Goal: Information Seeking & Learning: Learn about a topic

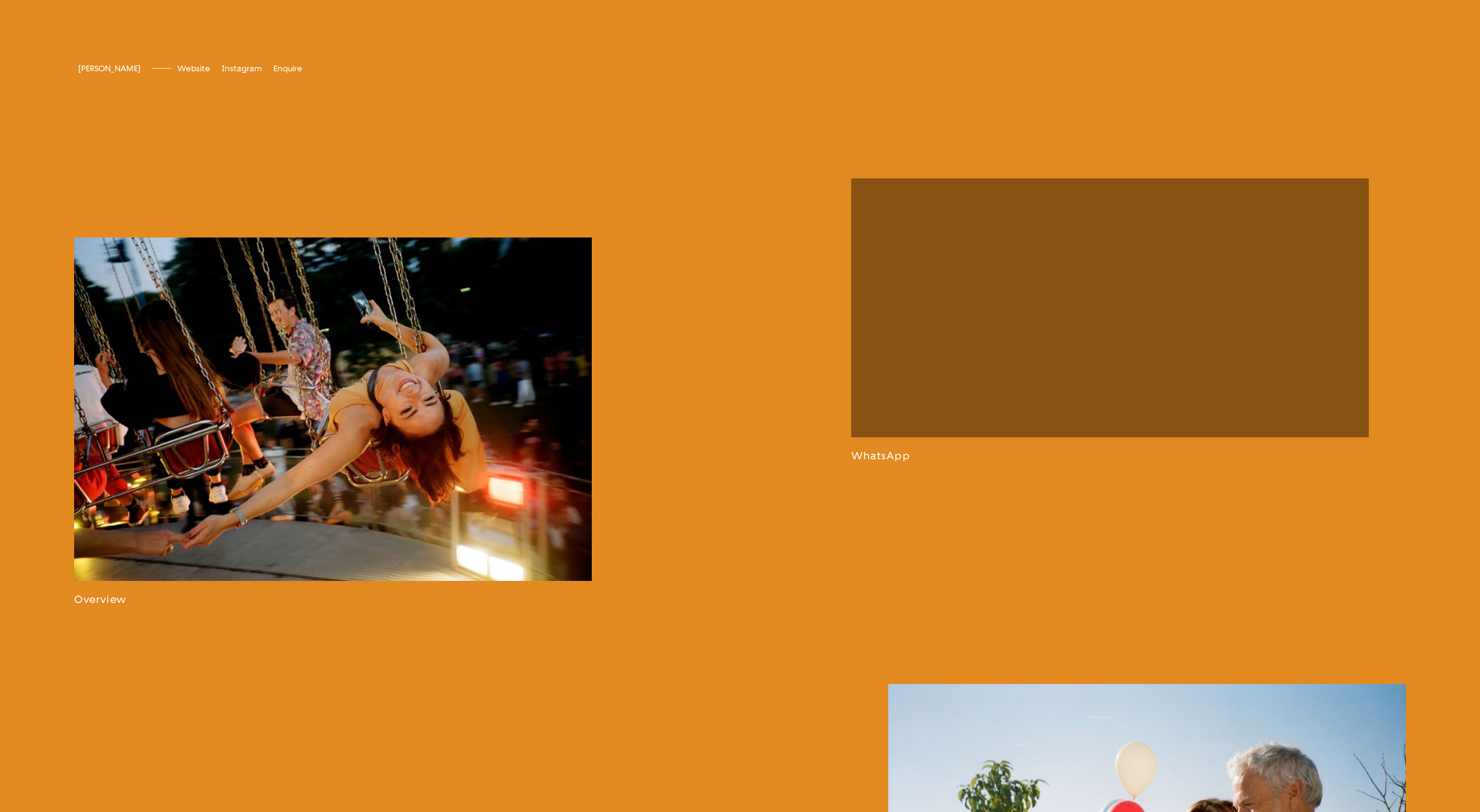
scroll to position [989, 0]
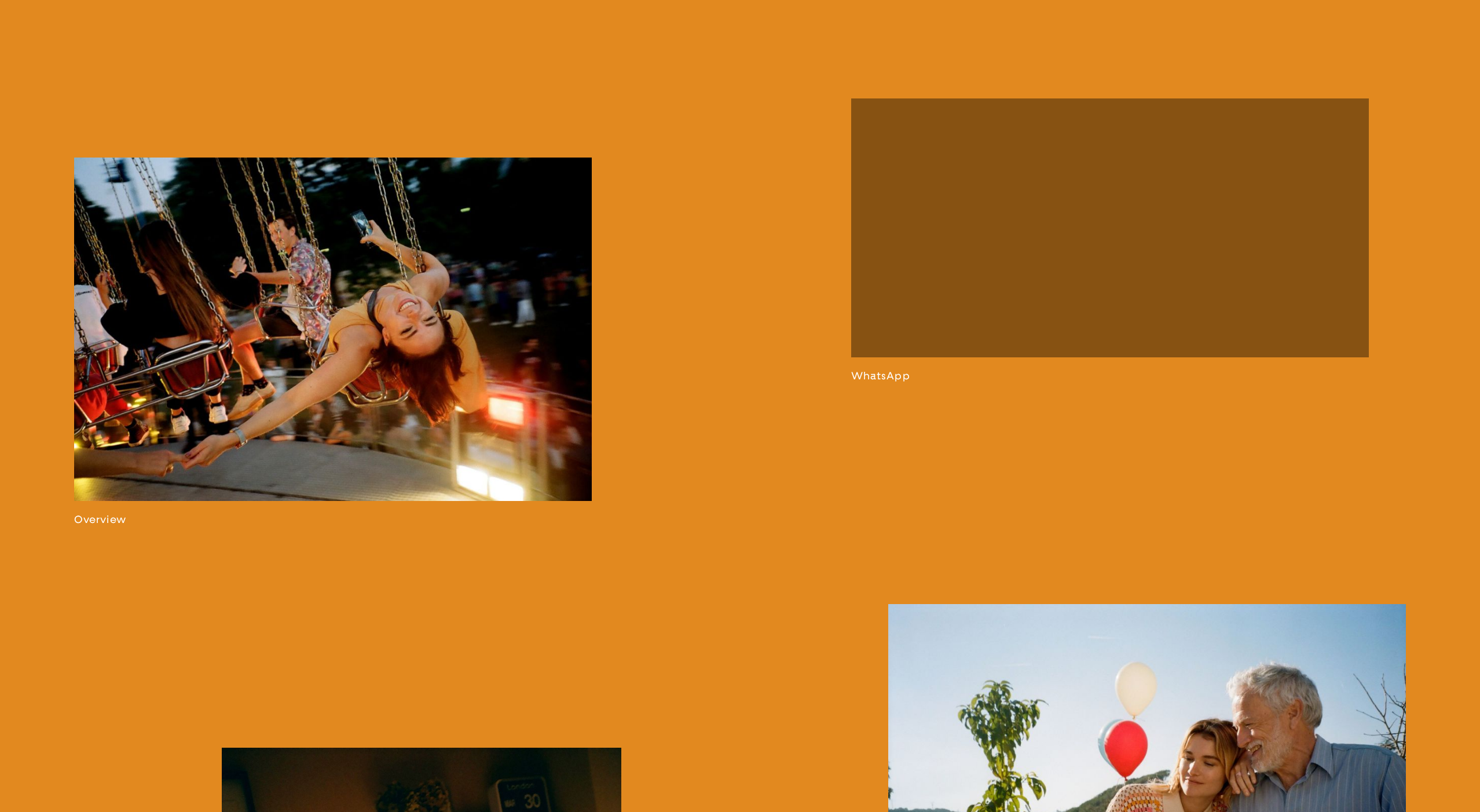
click at [382, 279] on link at bounding box center [333, 342] width 518 height 368
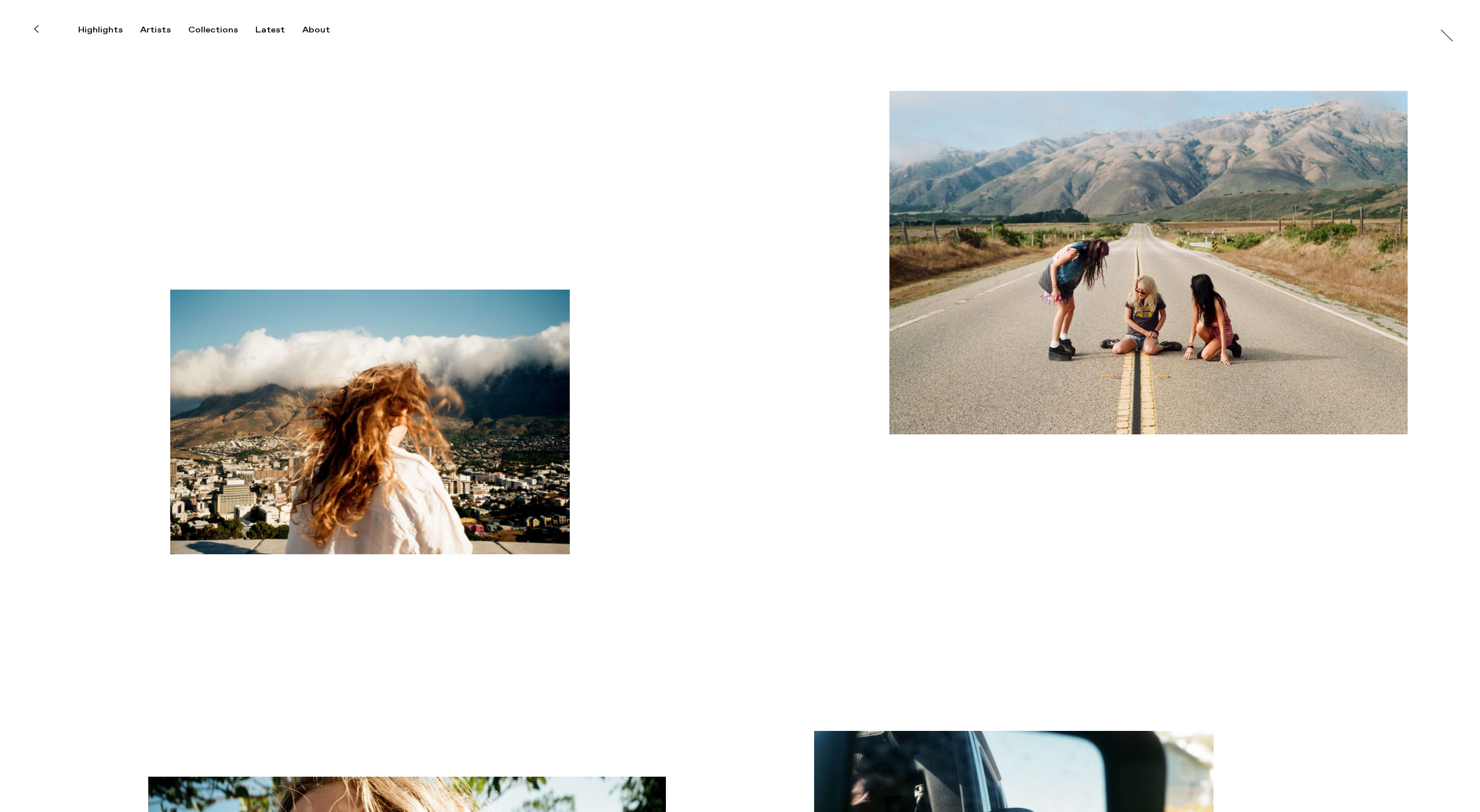
scroll to position [1, 0]
click at [38, 31] on icon at bounding box center [36, 29] width 5 height 9
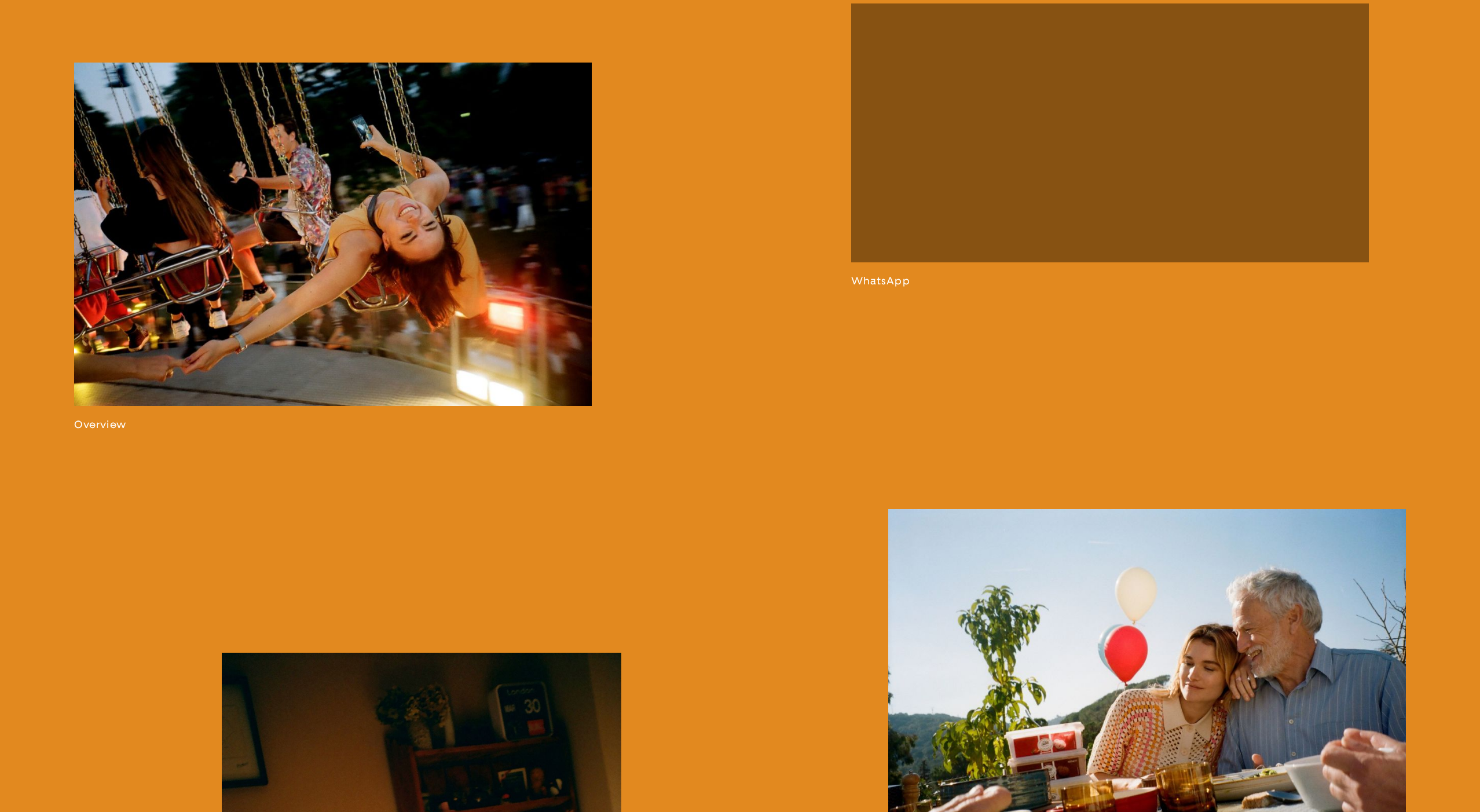
scroll to position [1074, 0]
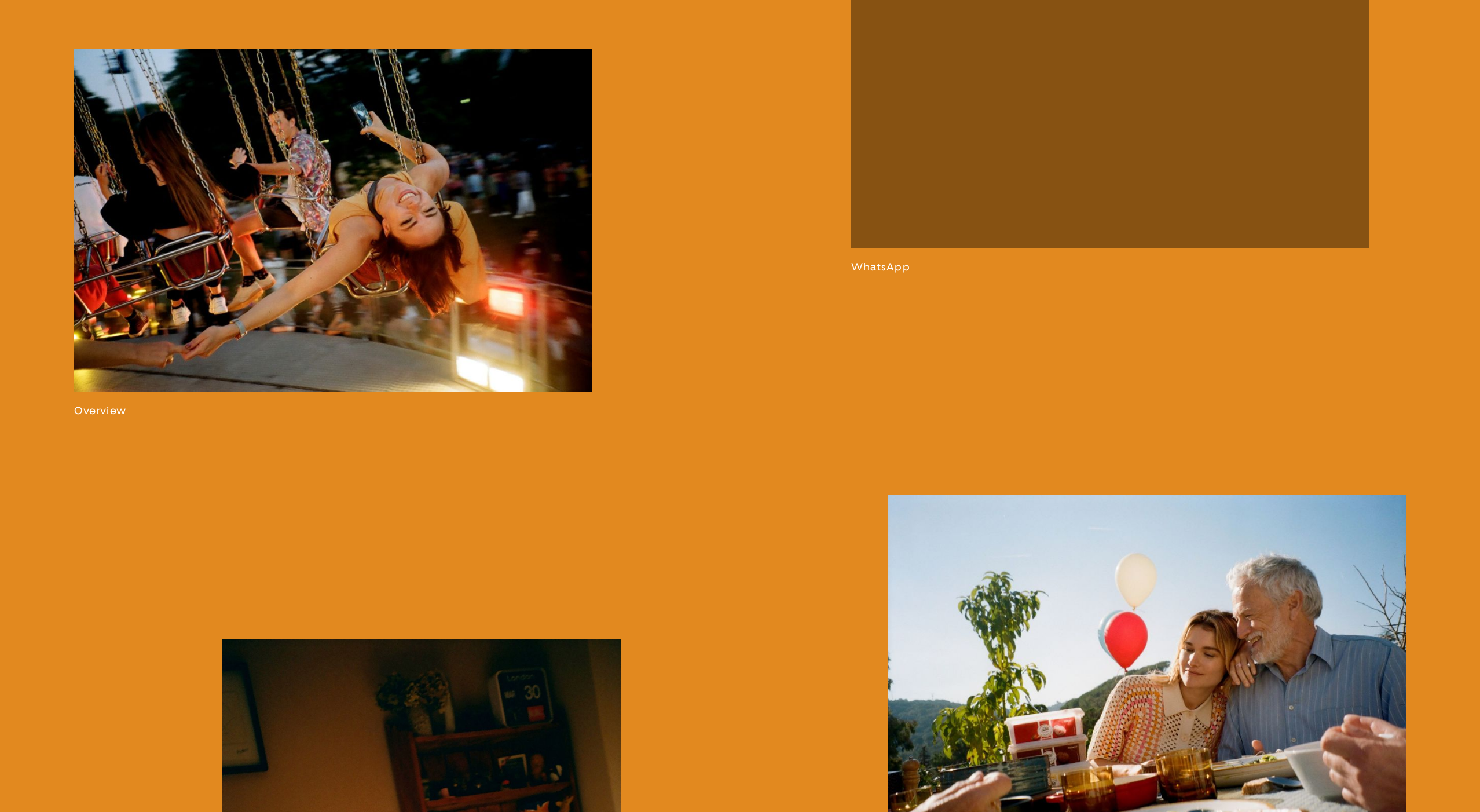
click at [1025, 237] on link at bounding box center [1111, 131] width 518 height 284
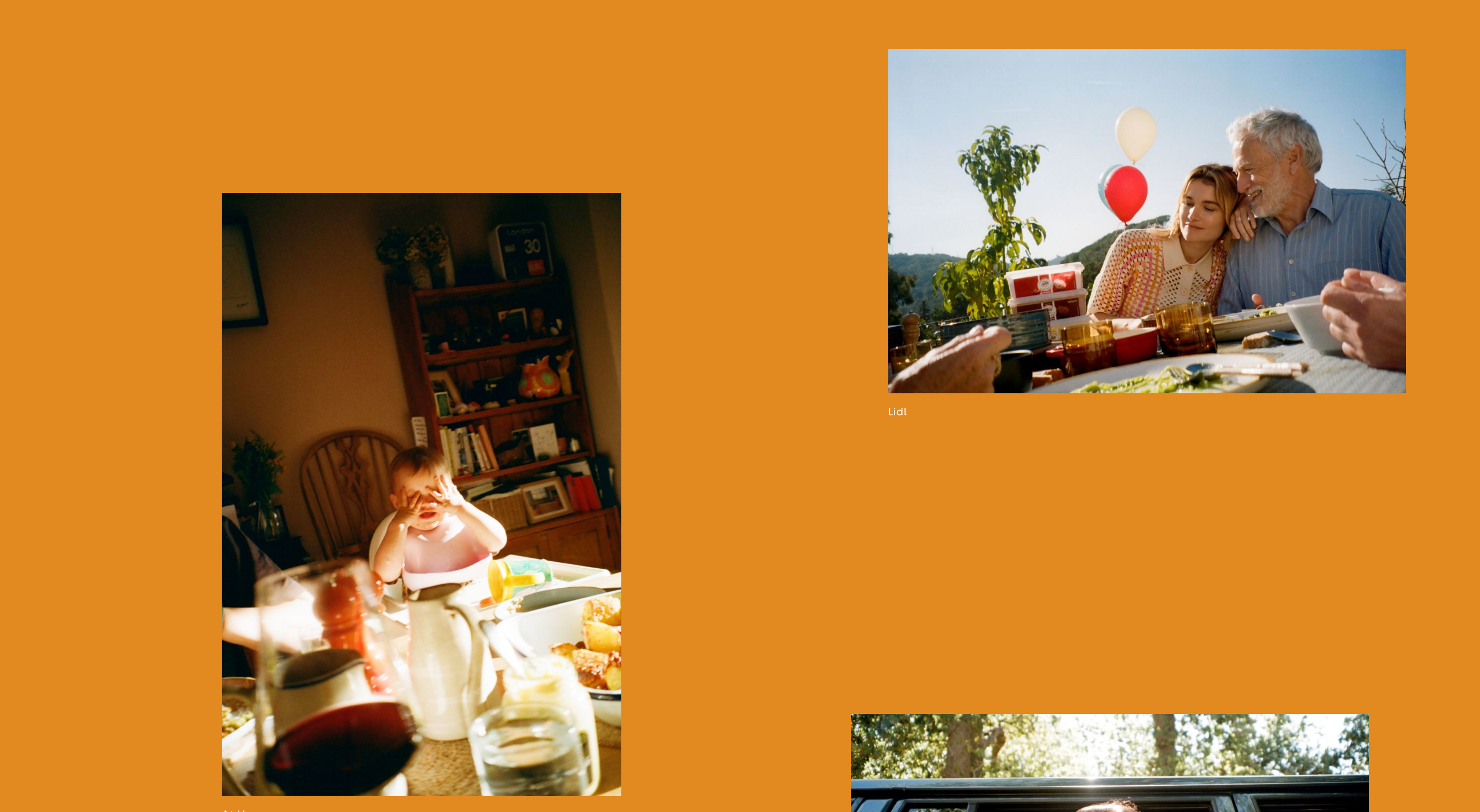
scroll to position [1683, 0]
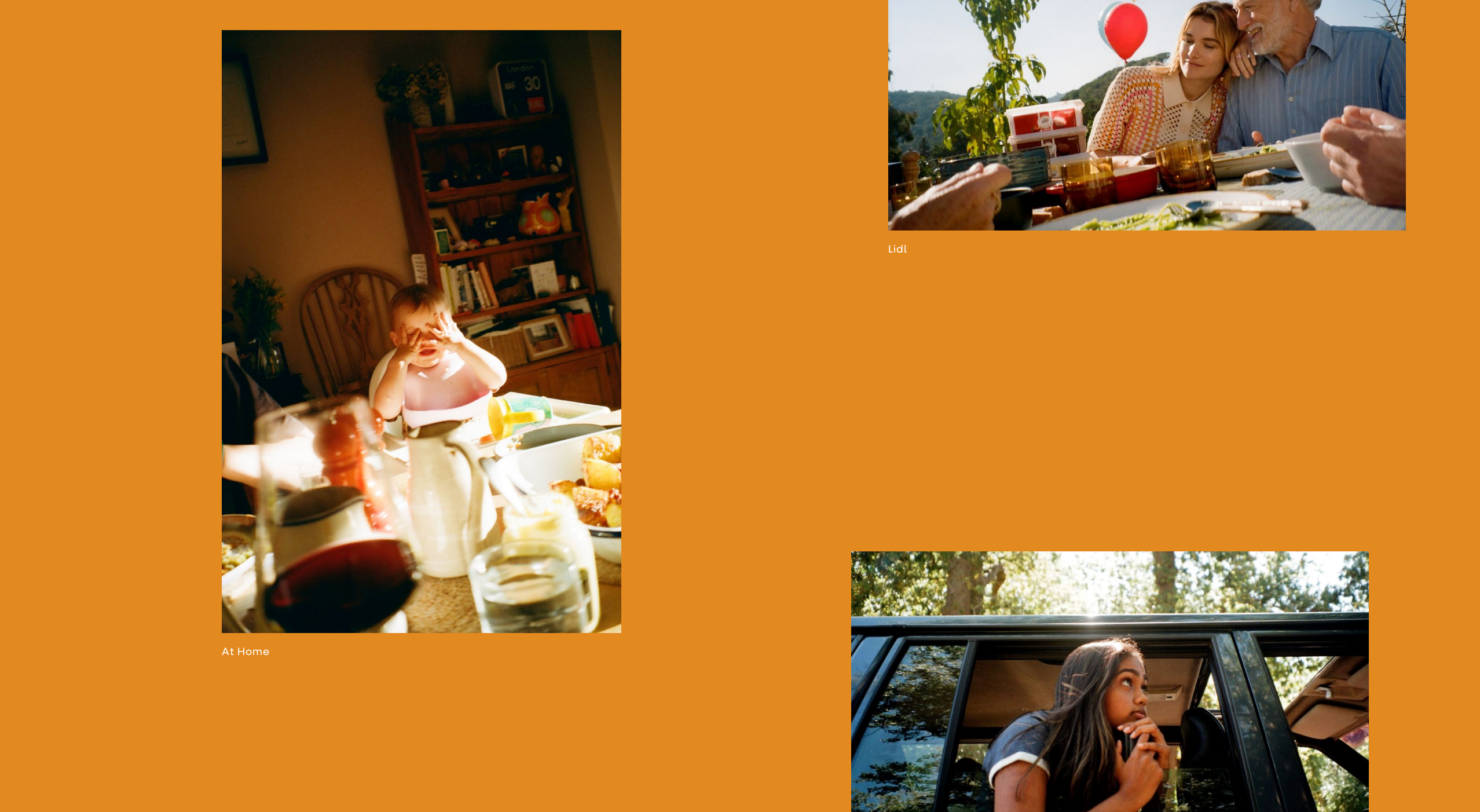
click at [443, 285] on link at bounding box center [421, 344] width 399 height 628
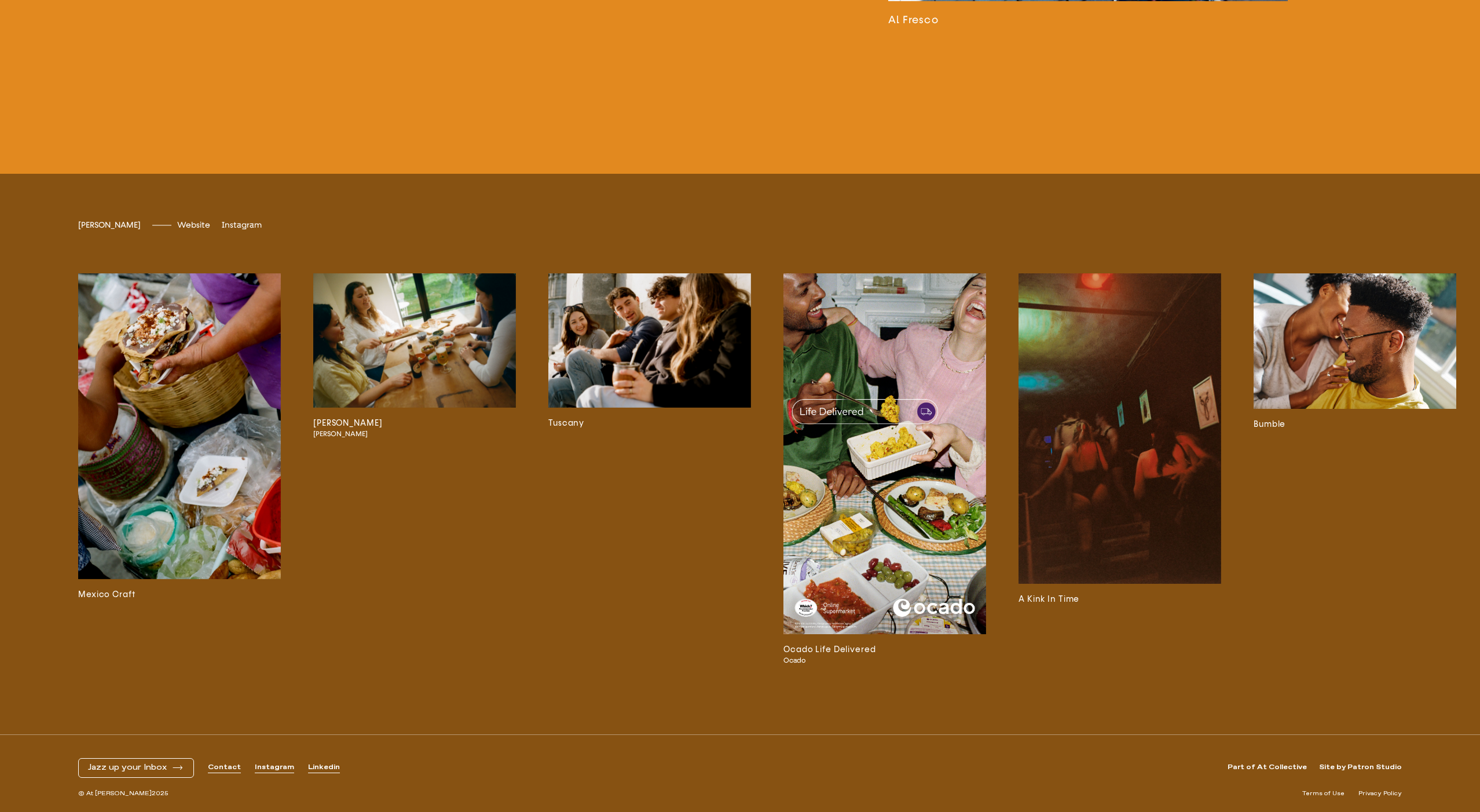
scroll to position [3963, 0]
click at [421, 338] on img at bounding box center [414, 341] width 203 height 135
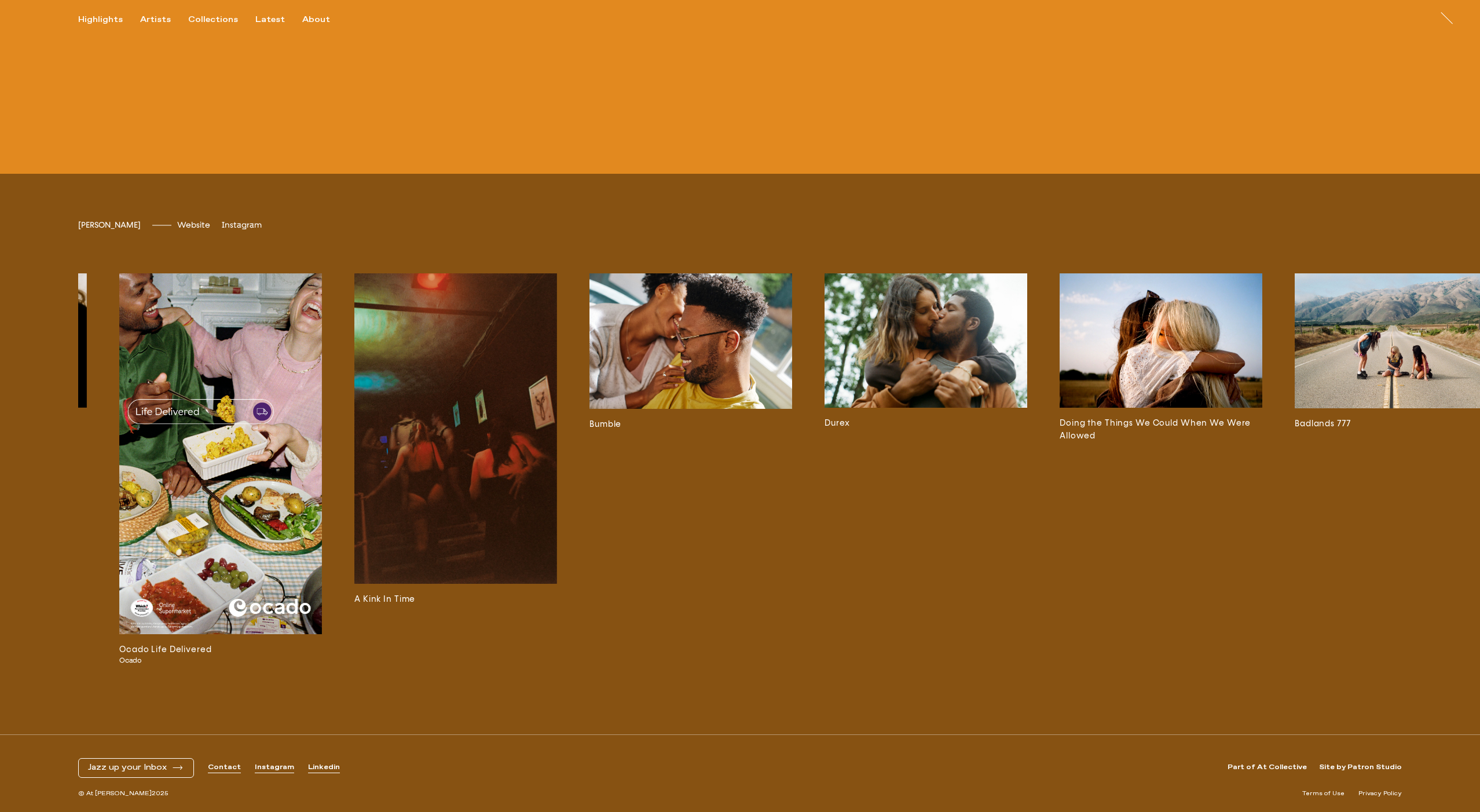
scroll to position [0, 672]
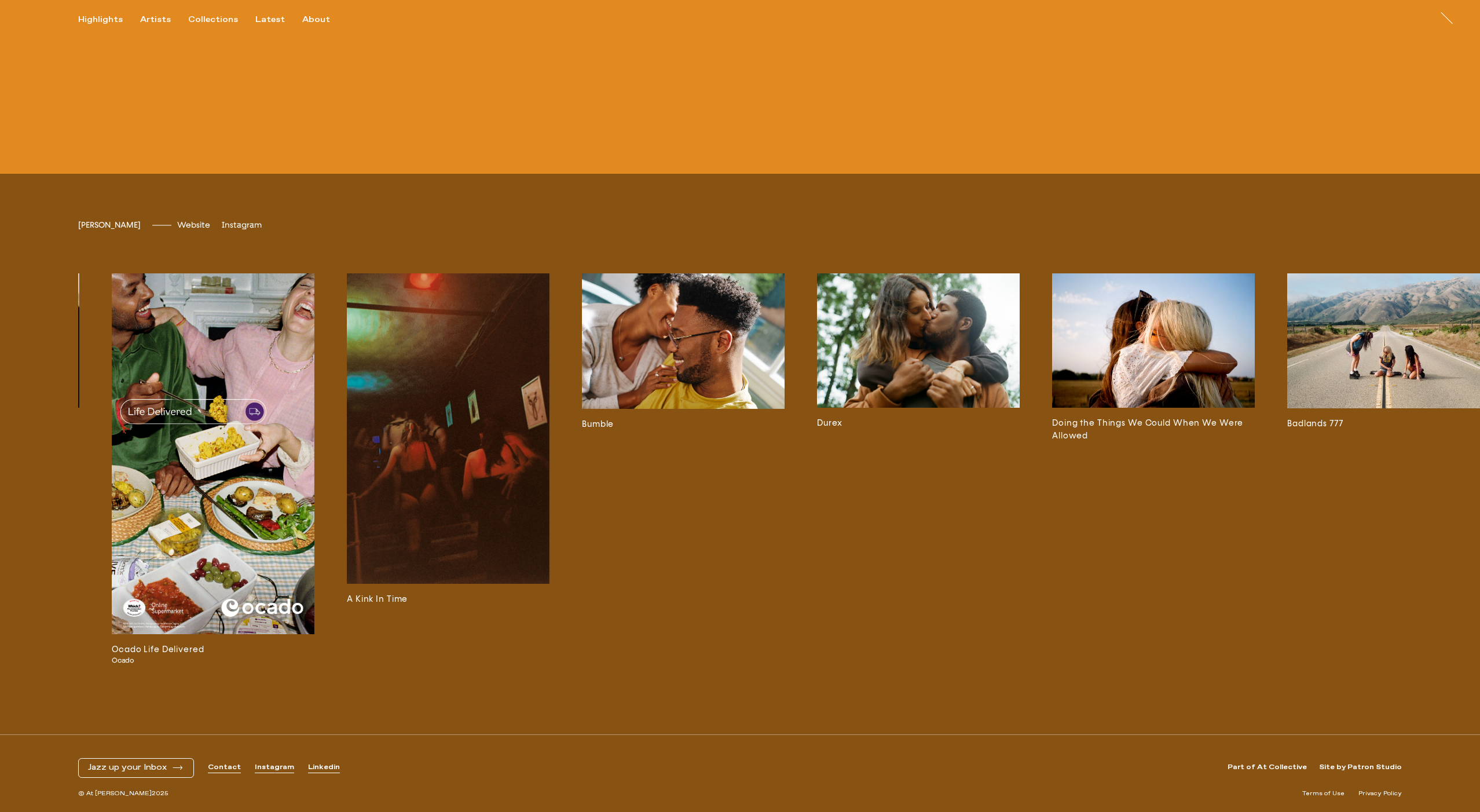
click at [947, 328] on img at bounding box center [918, 341] width 203 height 135
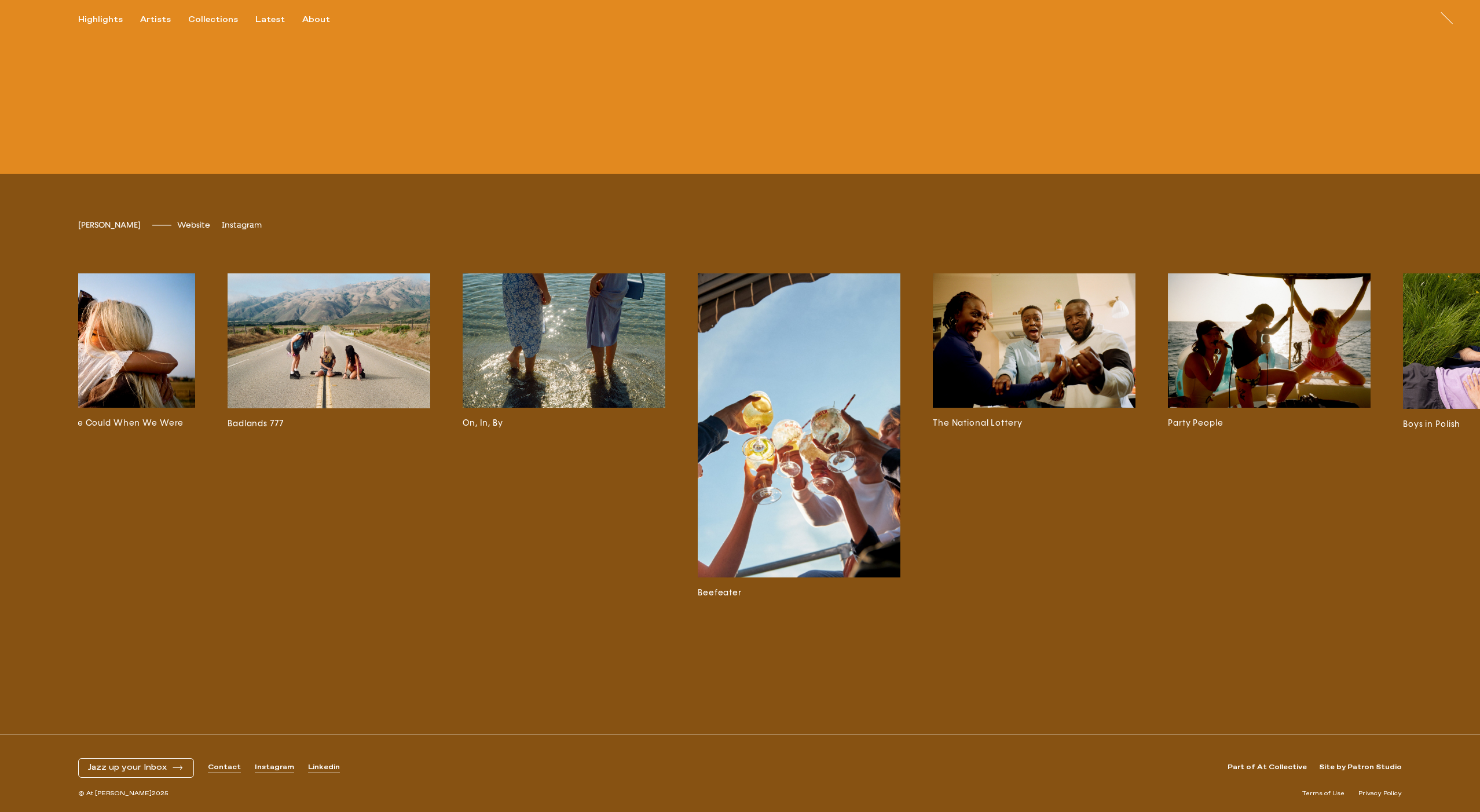
scroll to position [0, 1732]
click at [798, 389] on img at bounding box center [799, 426] width 203 height 304
click at [1045, 357] on img at bounding box center [1034, 341] width 203 height 135
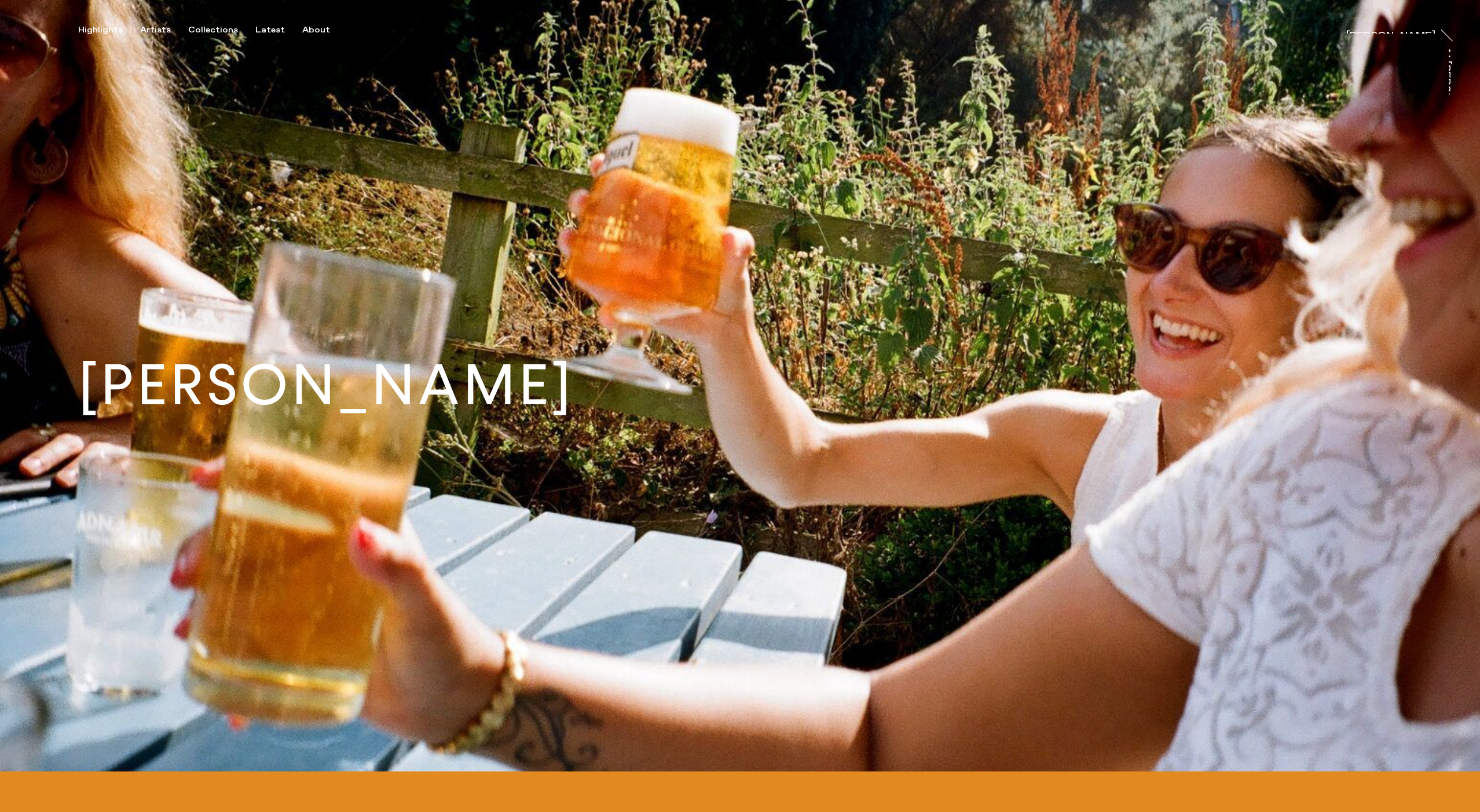
scroll to position [0, 0]
click at [154, 29] on div "Artists" at bounding box center [155, 30] width 31 height 11
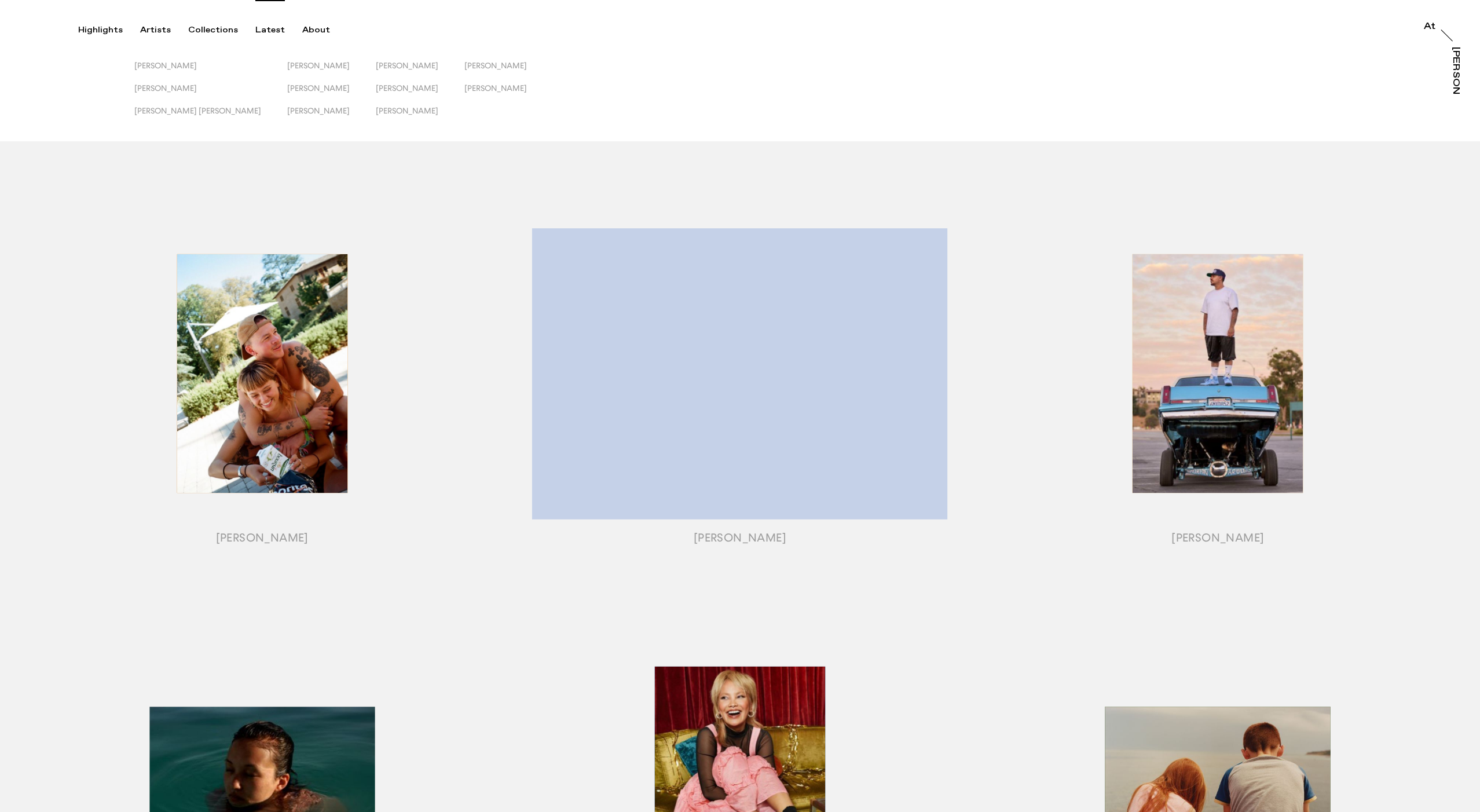
click at [266, 28] on div "Latest" at bounding box center [270, 30] width 29 height 11
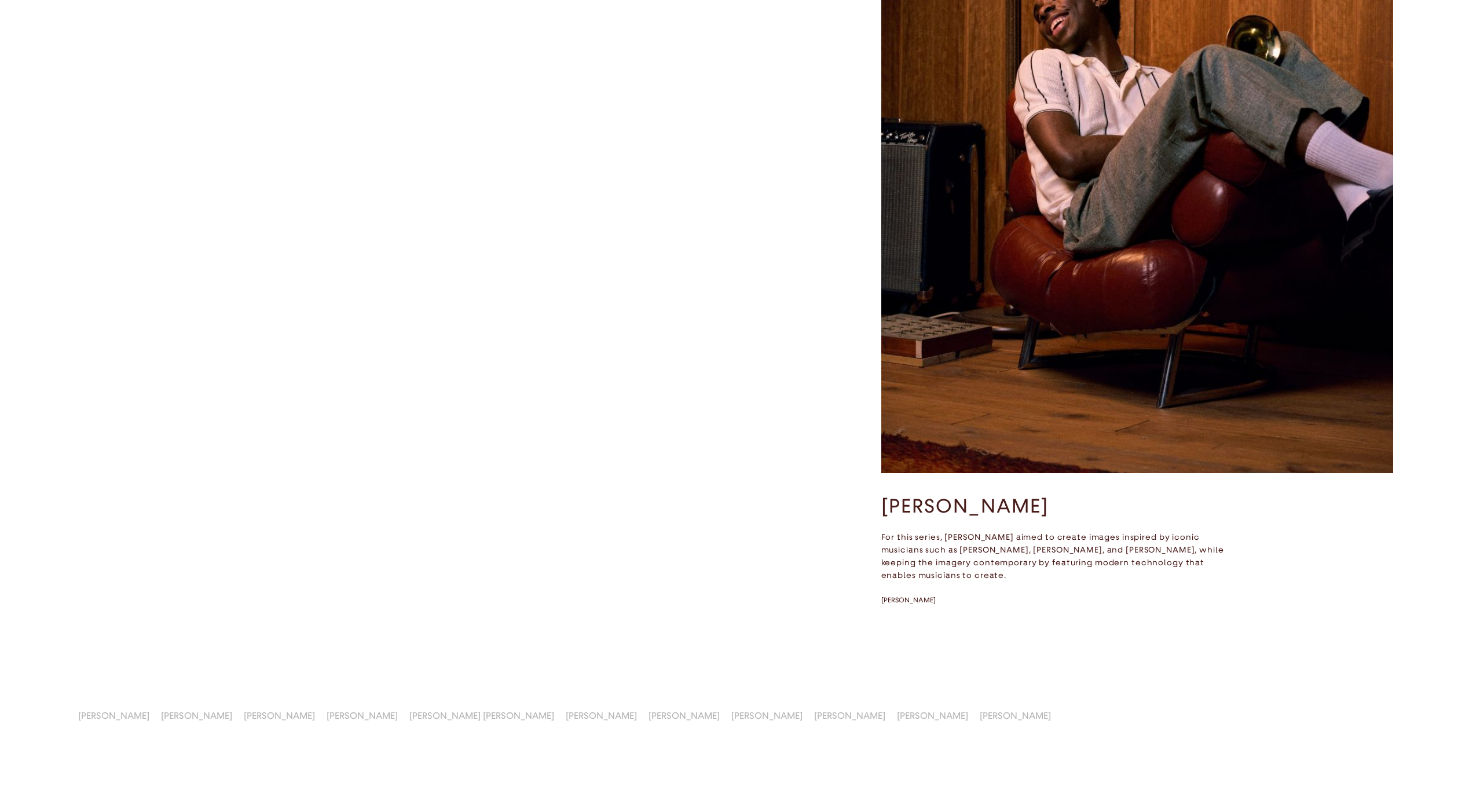
scroll to position [15439, 0]
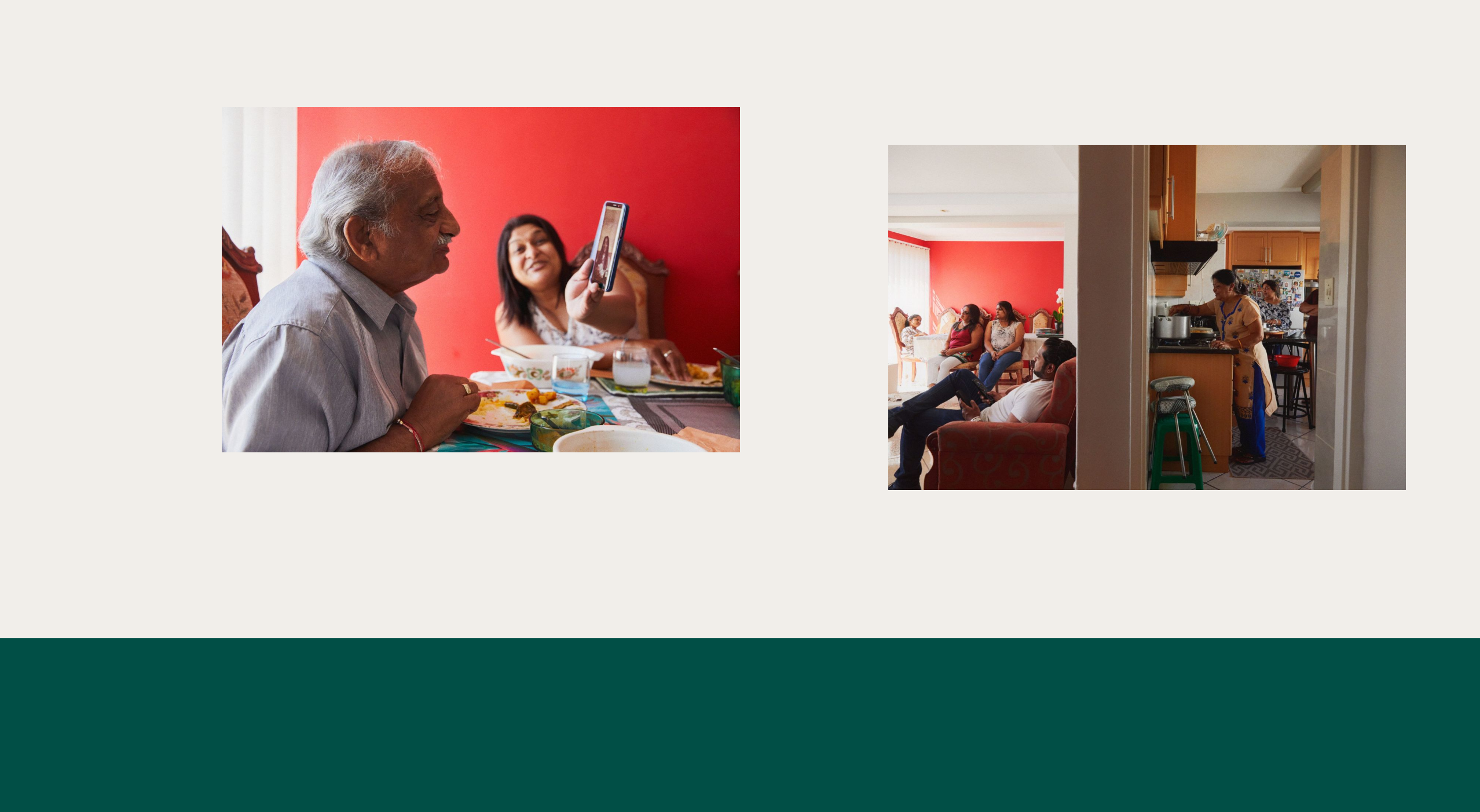
scroll to position [2813, 0]
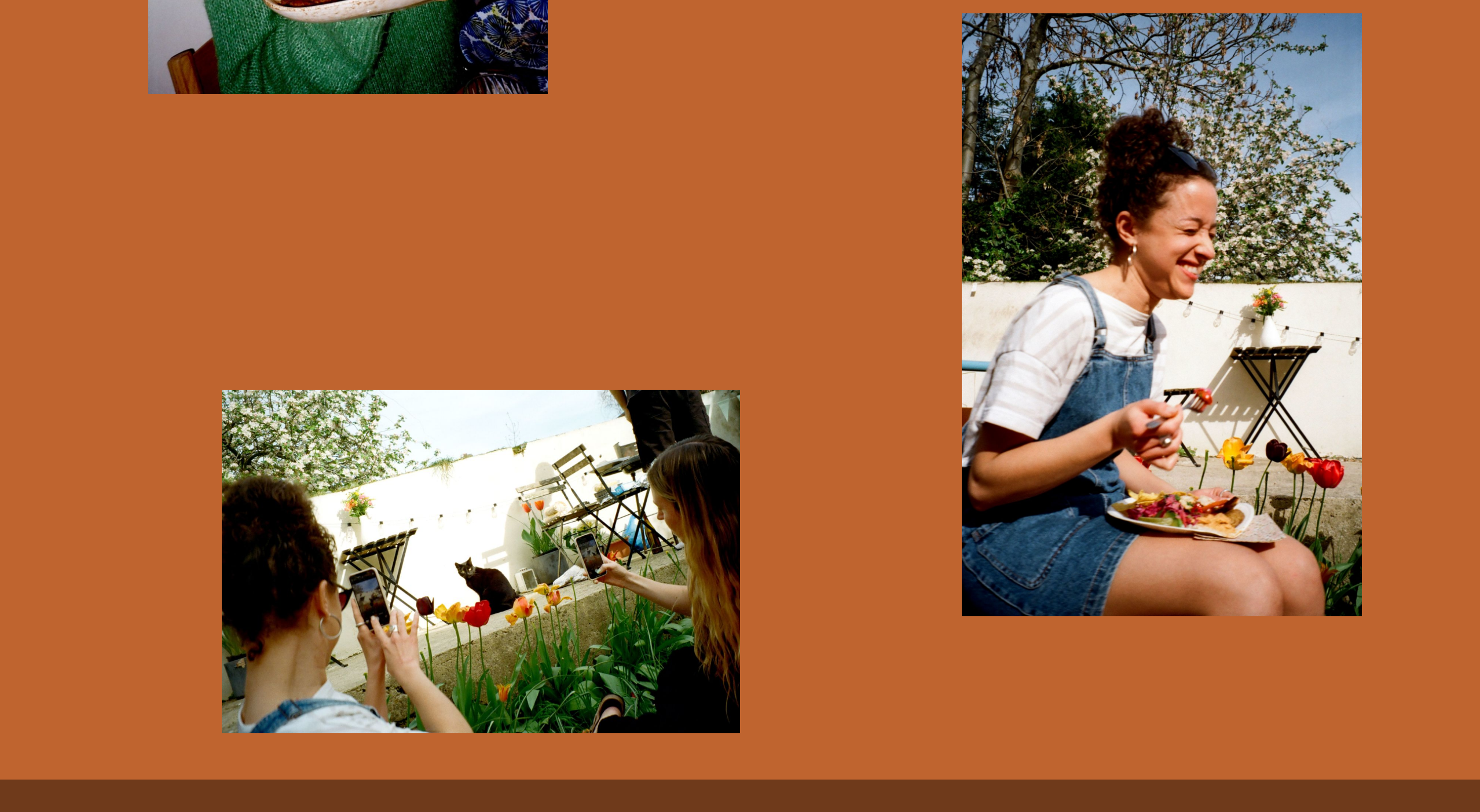
scroll to position [9445, 0]
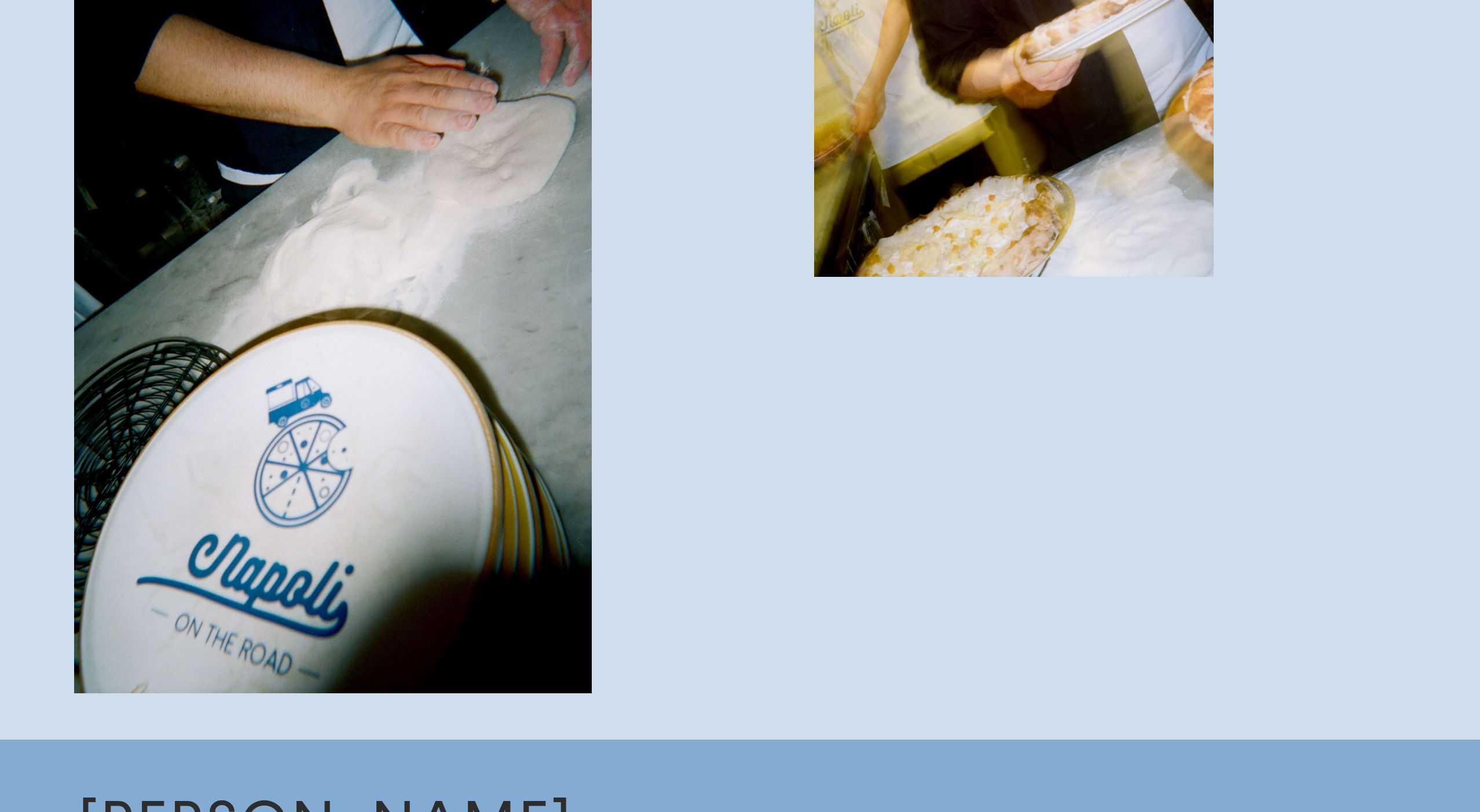
scroll to position [5469, 0]
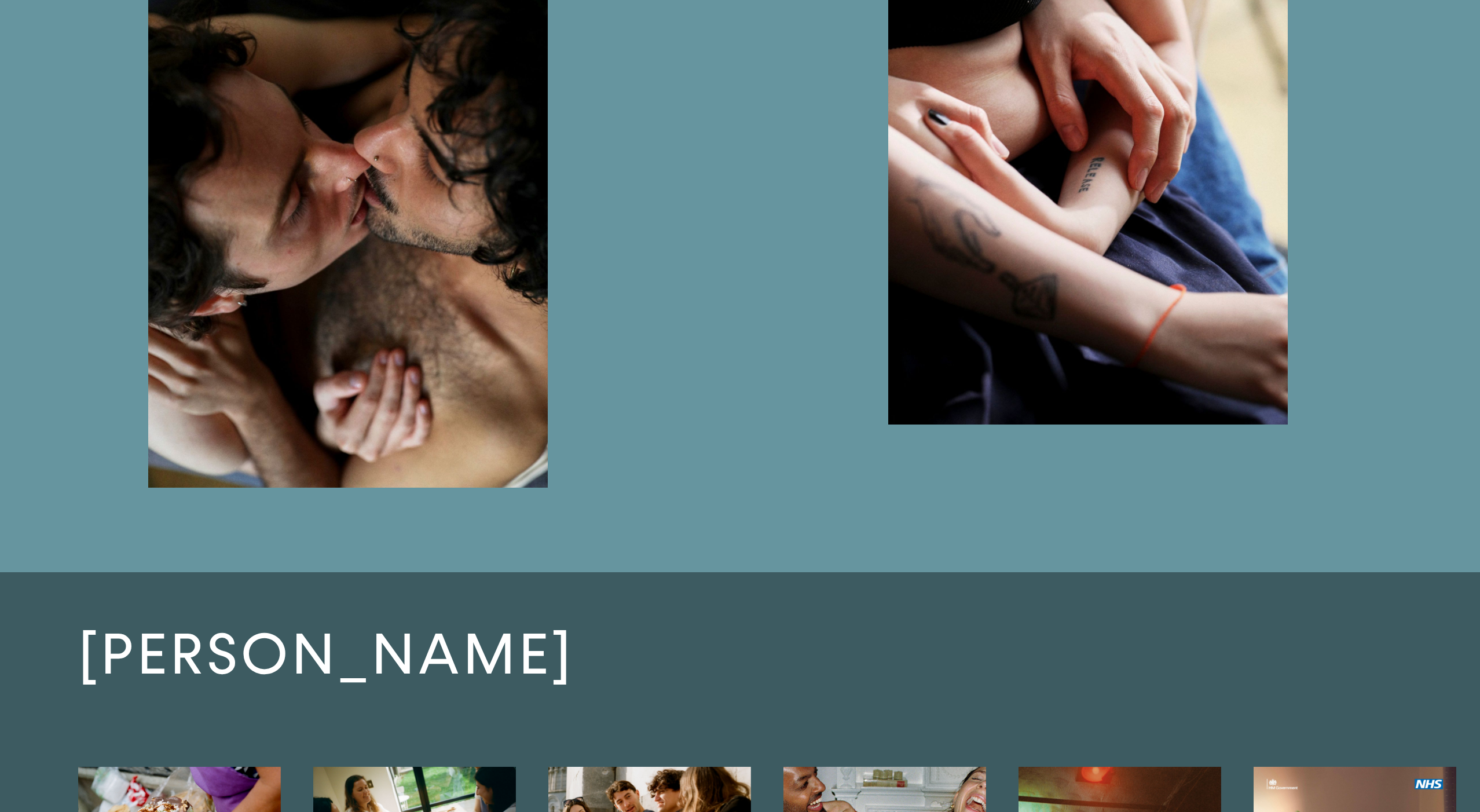
scroll to position [2939, 0]
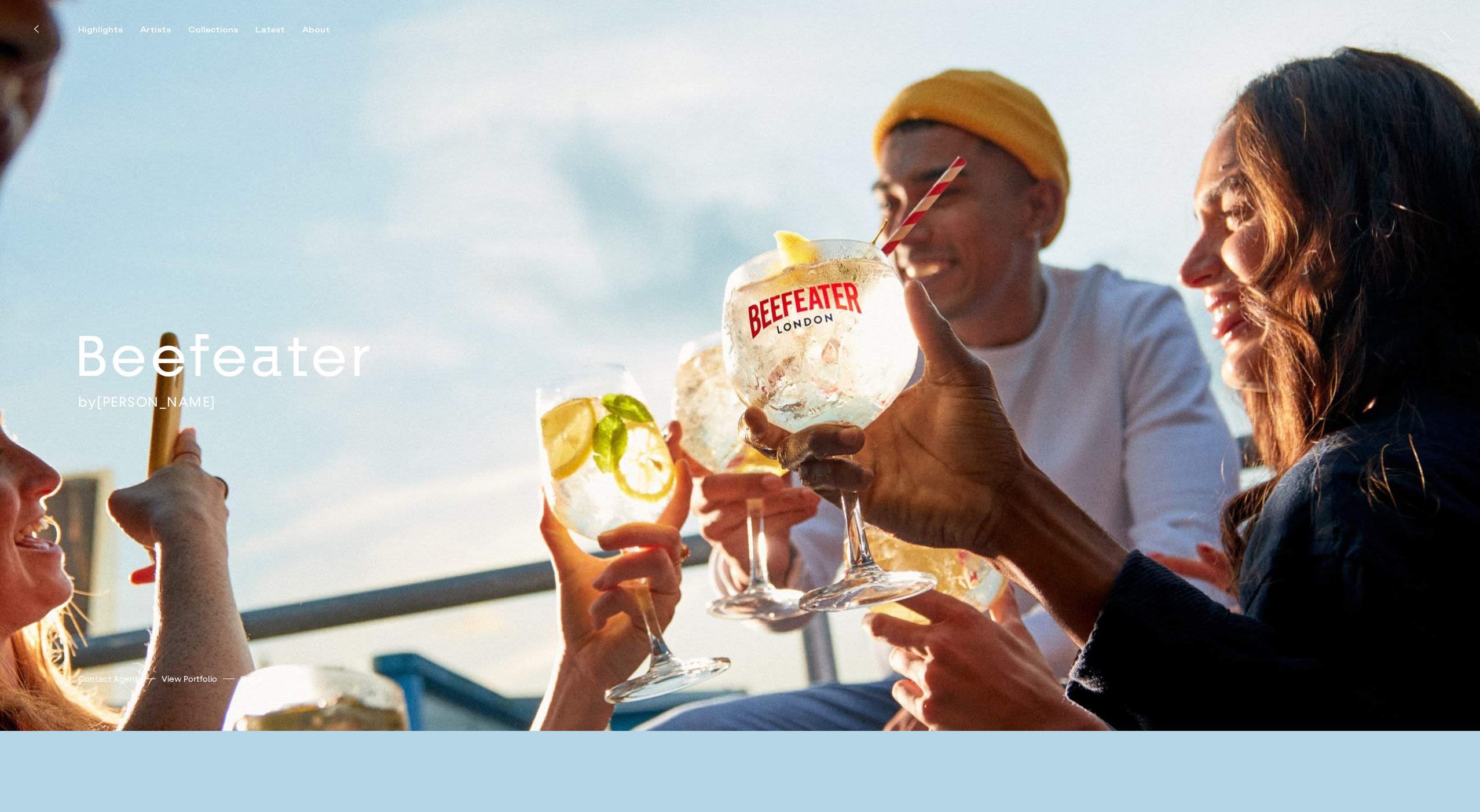
scroll to position [-3, 0]
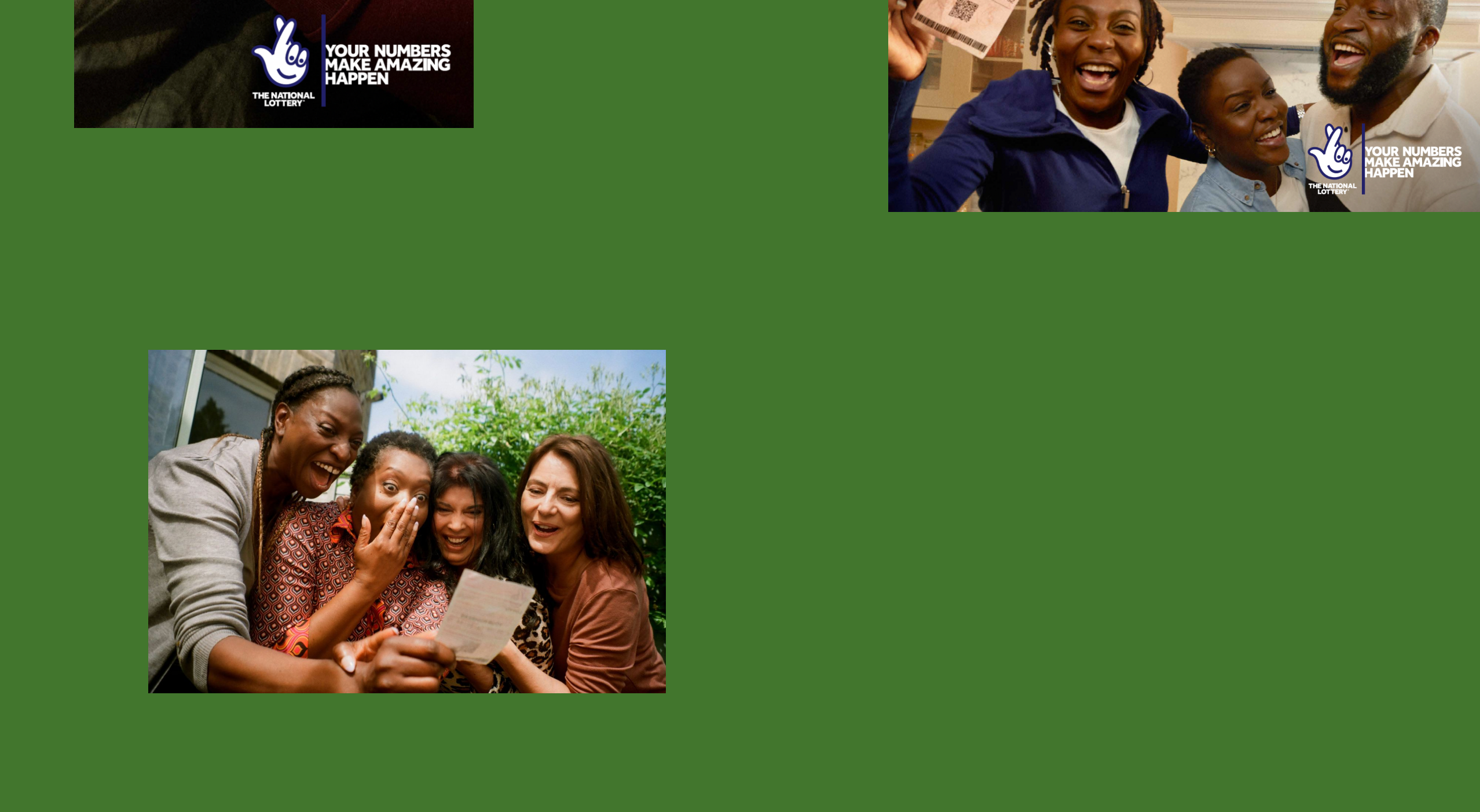
scroll to position [3027, 0]
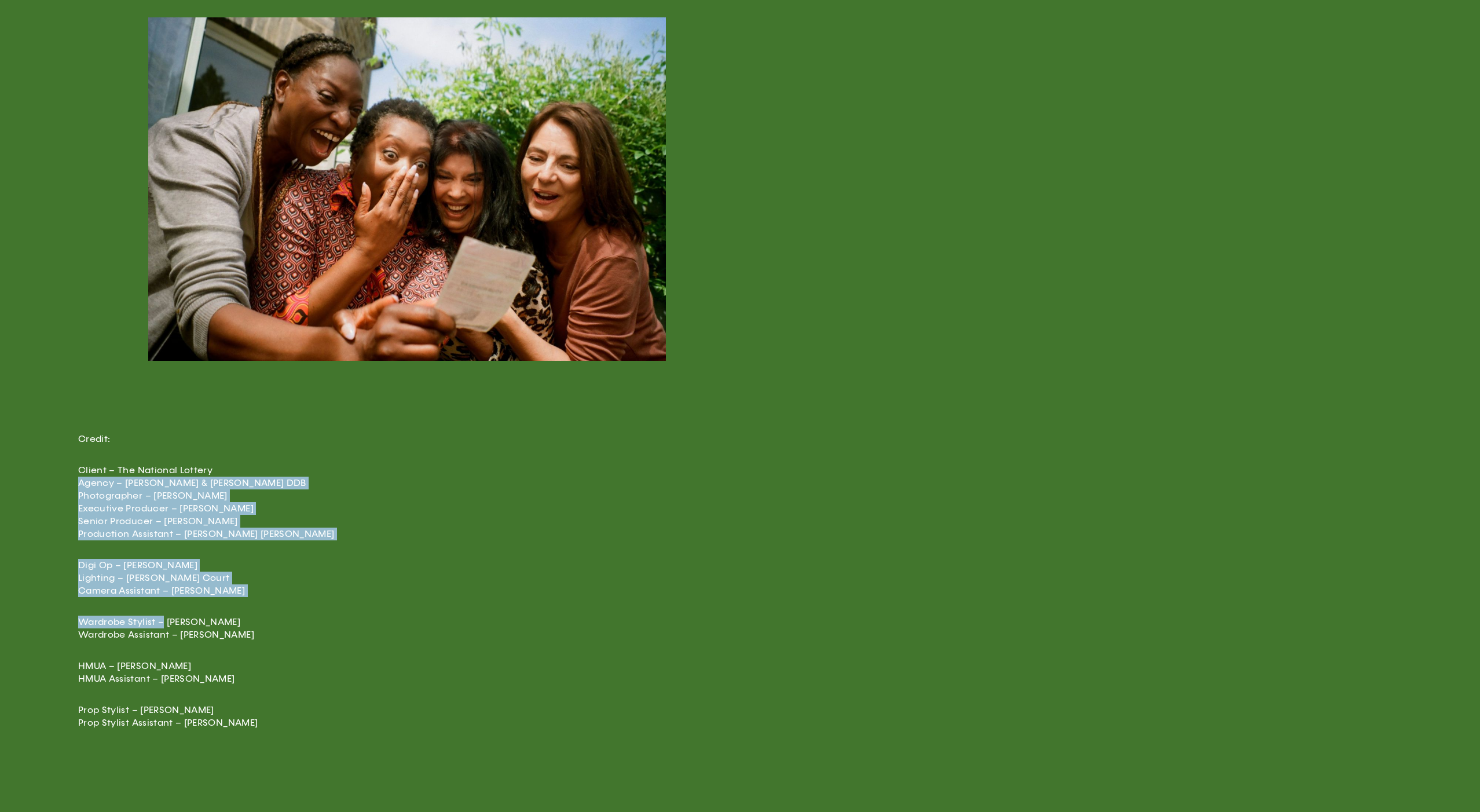
drag, startPoint x: 73, startPoint y: 465, endPoint x: 173, endPoint y: 605, distance: 172.0
click at [169, 607] on div "Credit: Client – The National Lottery Agency – [PERSON_NAME] & [PERSON_NAME] DD…" at bounding box center [740, 610] width 1480 height 406
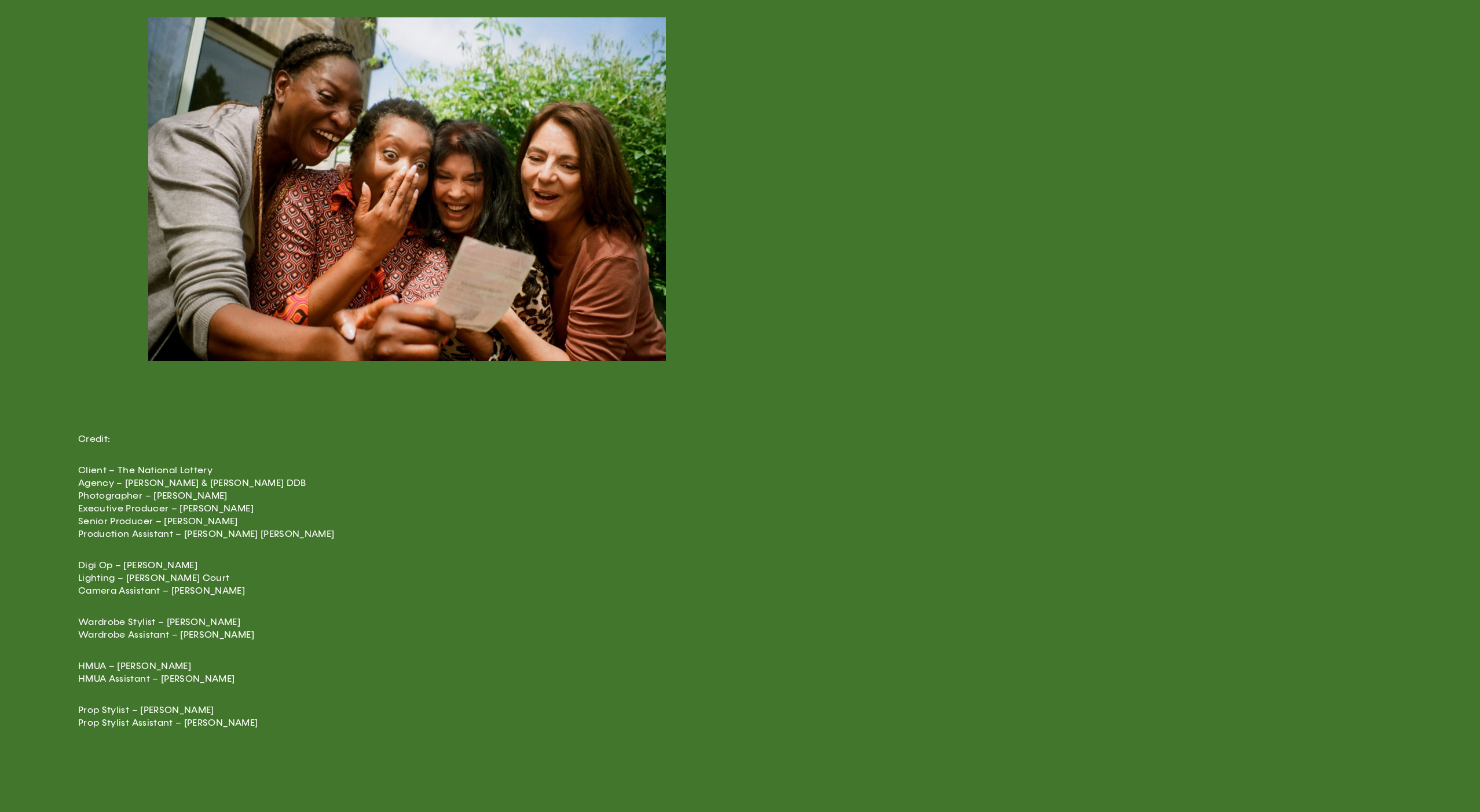
drag, startPoint x: 177, startPoint y: 604, endPoint x: 234, endPoint y: 597, distance: 57.4
click at [180, 615] on p "Wardrobe Stylist – [PERSON_NAME] Wardrobe Assistant – [PERSON_NAME]" at bounding box center [280, 628] width 405 height 26
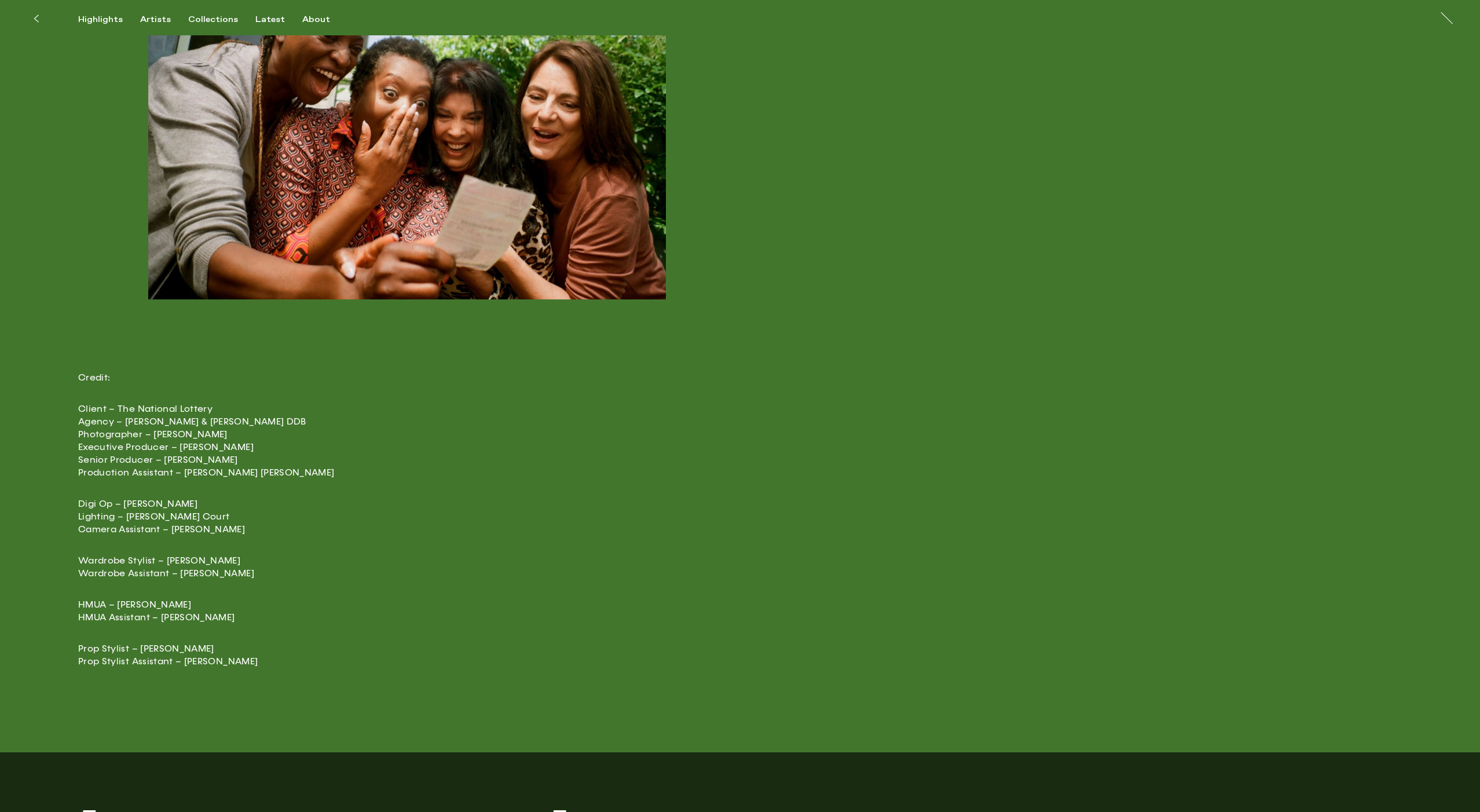
scroll to position [2981, 0]
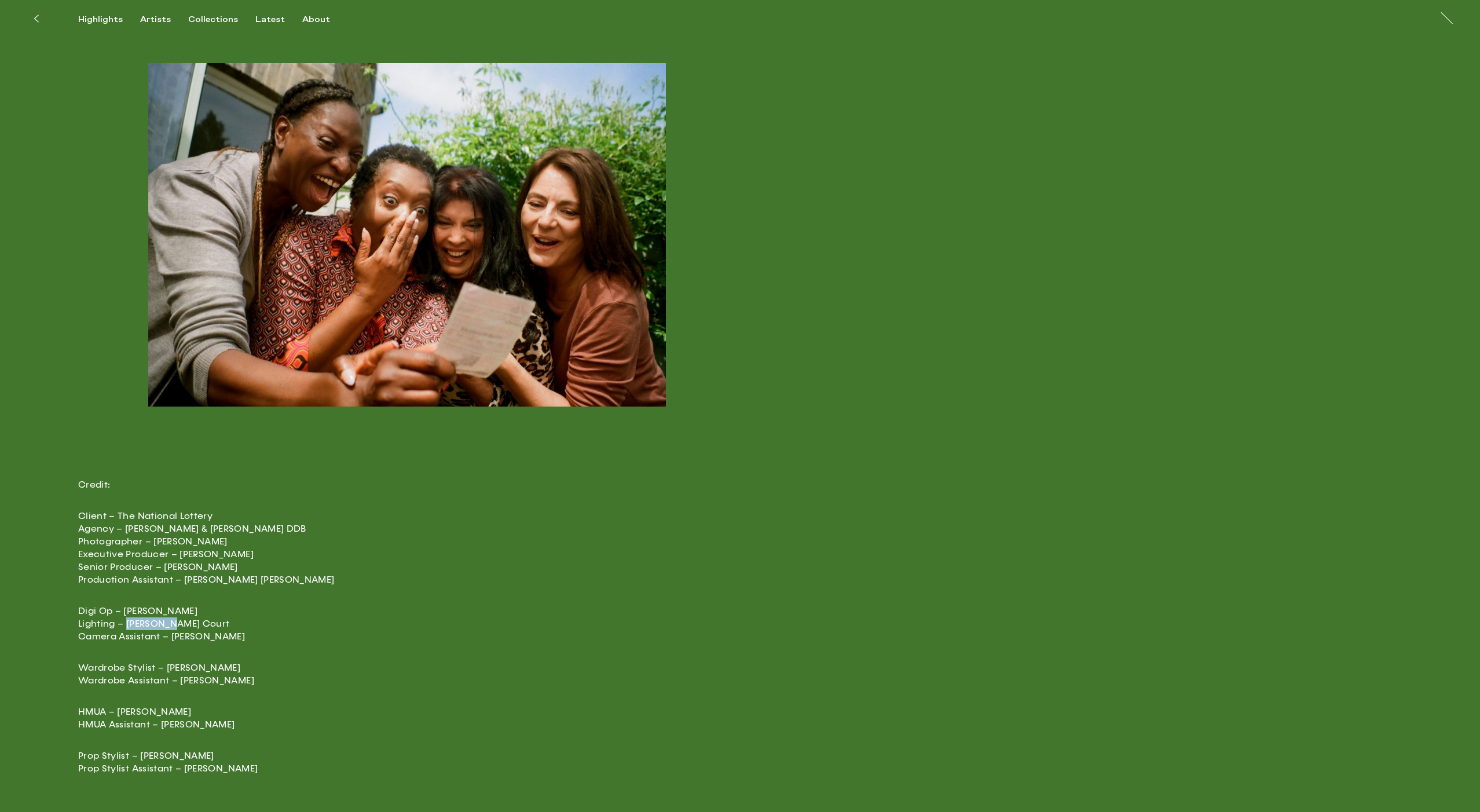
drag, startPoint x: 125, startPoint y: 612, endPoint x: 180, endPoint y: 611, distance: 55.0
click at [180, 611] on p "Digi Op – [PERSON_NAME] Lighting – [PERSON_NAME] Court Camera Assistant – [PERS…" at bounding box center [280, 624] width 405 height 38
click at [349, 605] on p "Digi Op – [PERSON_NAME] Lighting – [PERSON_NAME] Court Camera Assistant – [PERS…" at bounding box center [280, 624] width 405 height 38
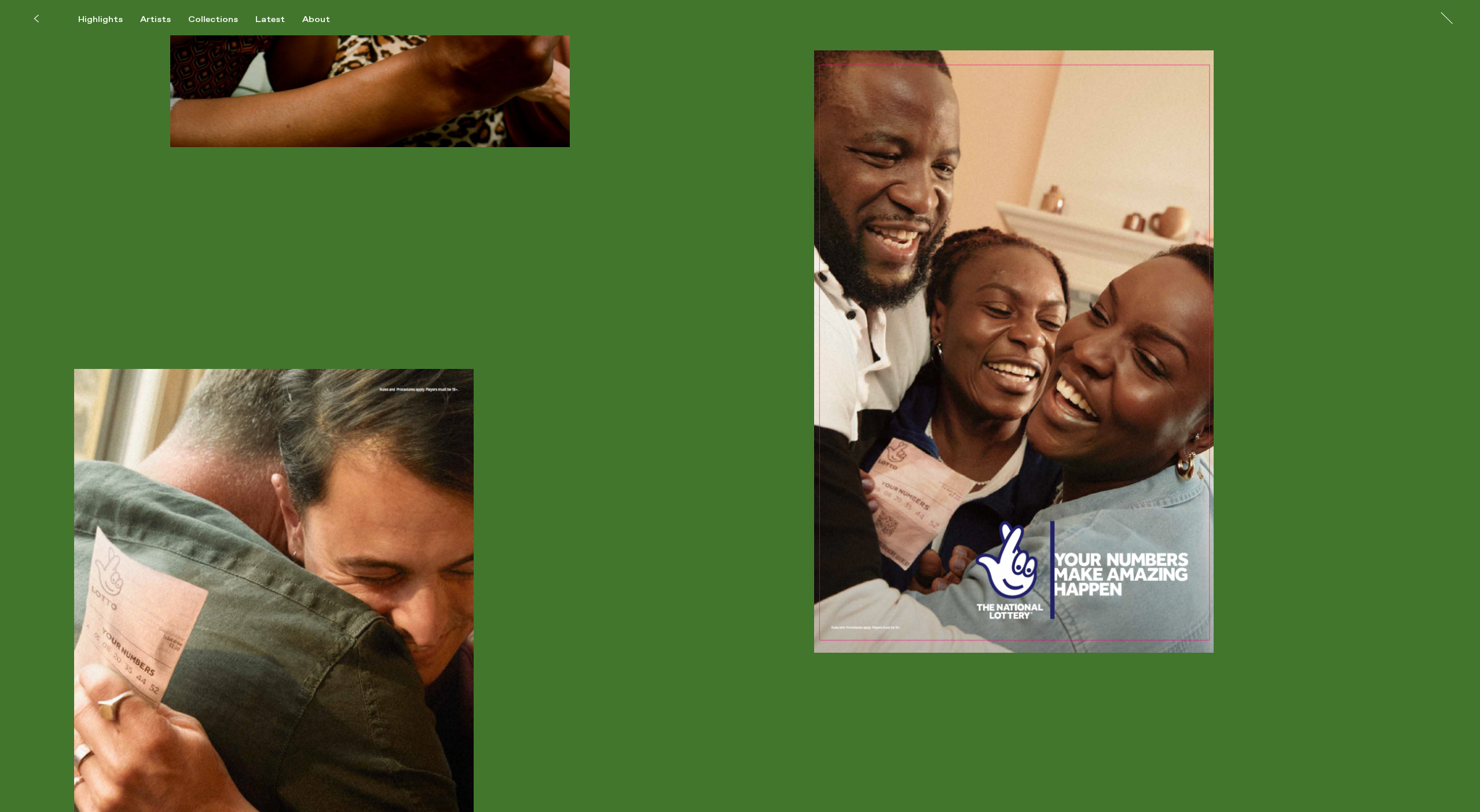
scroll to position [1738, 0]
